Goal: Task Accomplishment & Management: Manage account settings

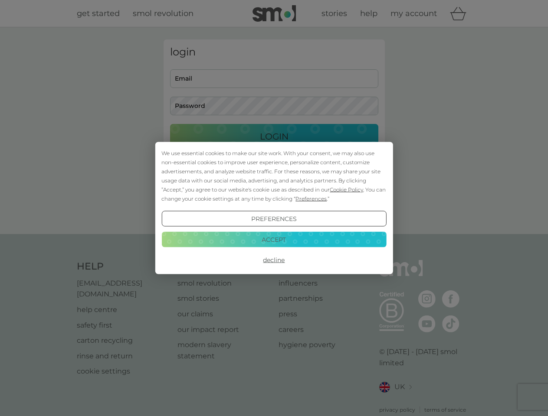
click at [346, 189] on span "Cookie Policy" at bounding box center [346, 189] width 33 height 7
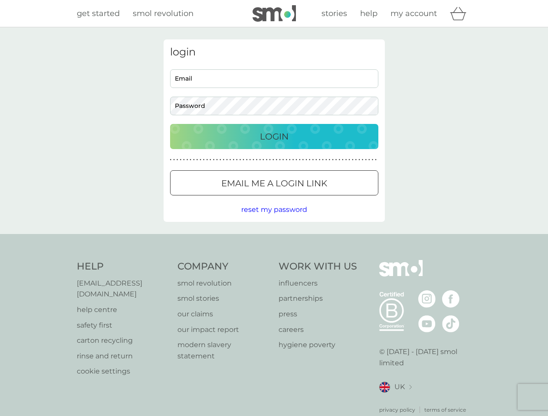
click at [310, 199] on div "login Email Password Login ● ● ● ● ● ● ● ● ● ● ● ● ● ● ● ● ● ● ● ● ● ● ● ● ● ● …" at bounding box center [273, 130] width 221 height 183
click at [274, 219] on div "login Email Password Login ● ● ● ● ● ● ● ● ● ● ● ● ● ● ● ● ● ● ● ● ● ● ● ● ● ● …" at bounding box center [273, 130] width 221 height 183
click at [274, 260] on div "Help [EMAIL_ADDRESS][DOMAIN_NAME] help centre safety first carton recycling rin…" at bounding box center [274, 337] width 395 height 154
click at [274, 239] on div "Help [EMAIL_ADDRESS][DOMAIN_NAME] help centre safety first carton recycling rin…" at bounding box center [274, 337] width 548 height 206
